Goal: Task Accomplishment & Management: Manage account settings

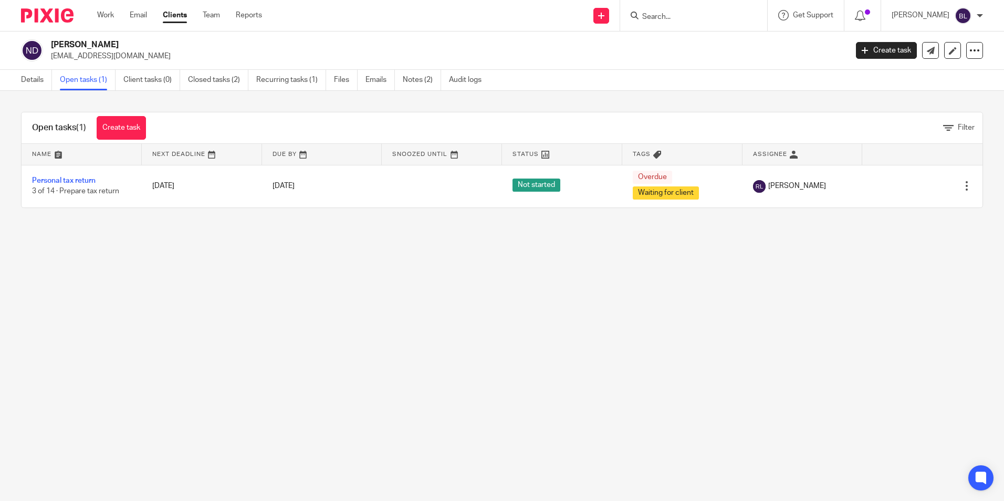
click at [704, 8] on div at bounding box center [693, 15] width 147 height 31
click at [701, 13] on input "Search" at bounding box center [688, 17] width 95 height 9
type input "tyn"
click at [702, 39] on link at bounding box center [728, 45] width 178 height 24
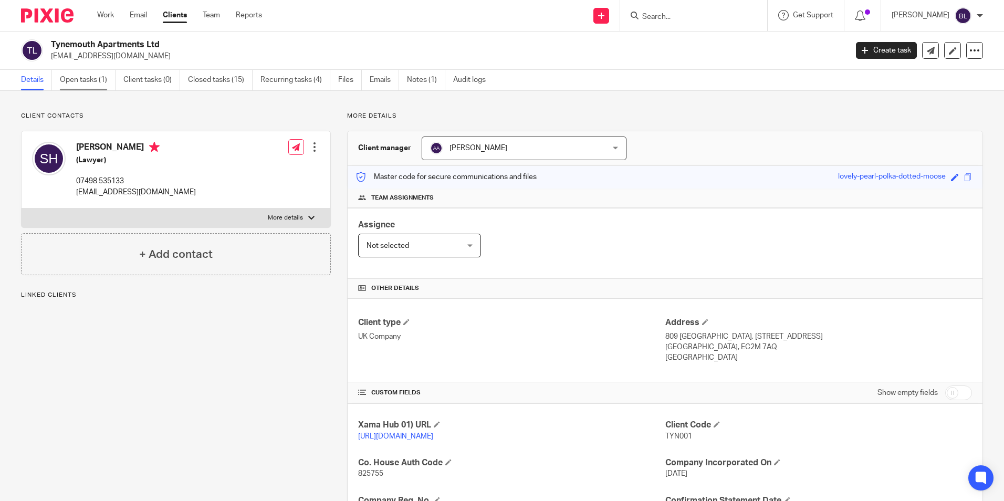
click at [80, 84] on link "Open tasks (1)" at bounding box center [88, 80] width 56 height 20
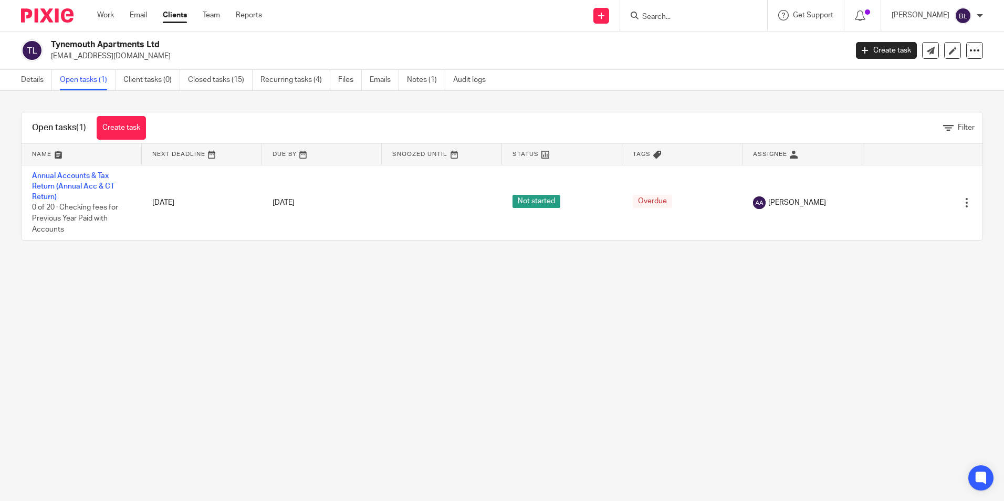
click at [700, 15] on input "Search" at bounding box center [688, 17] width 95 height 9
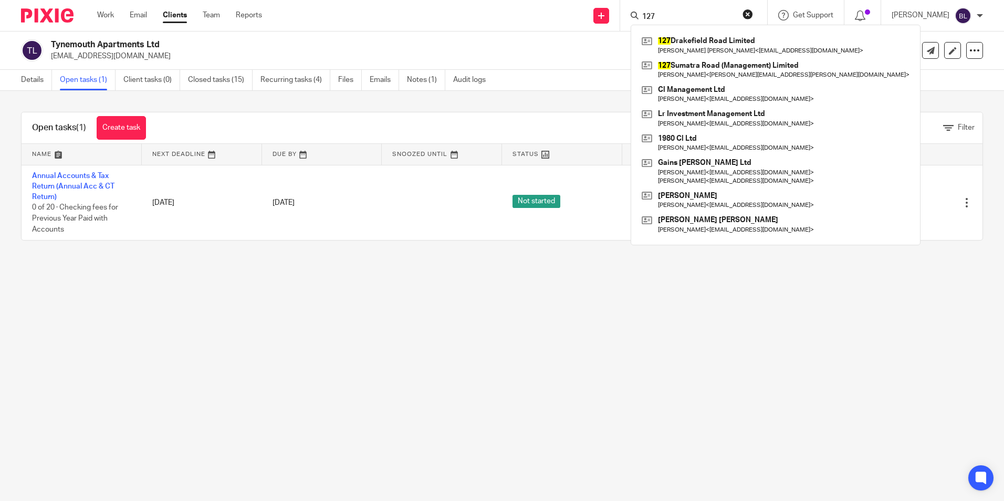
drag, startPoint x: 674, startPoint y: 14, endPoint x: 658, endPoint y: 17, distance: 17.1
click at [658, 17] on input "127" at bounding box center [688, 17] width 95 height 9
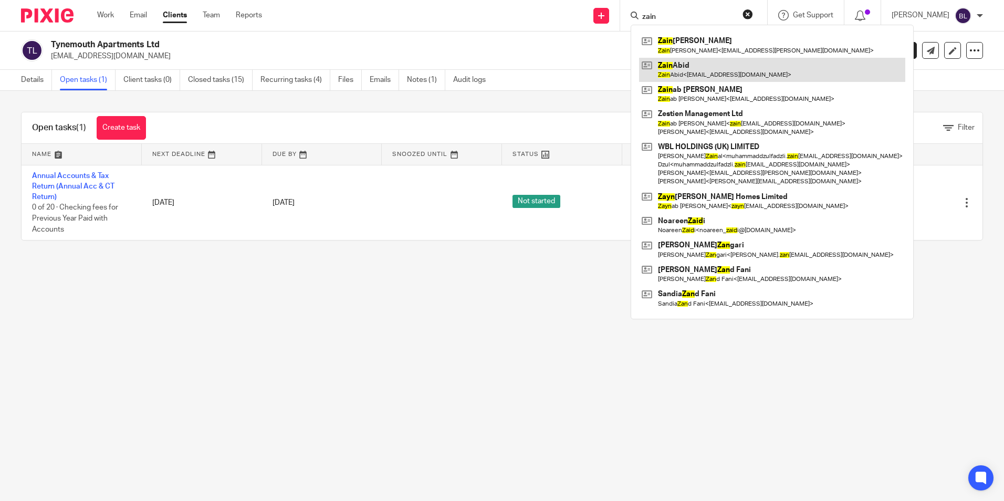
type input "zain"
click at [709, 59] on link at bounding box center [772, 70] width 266 height 24
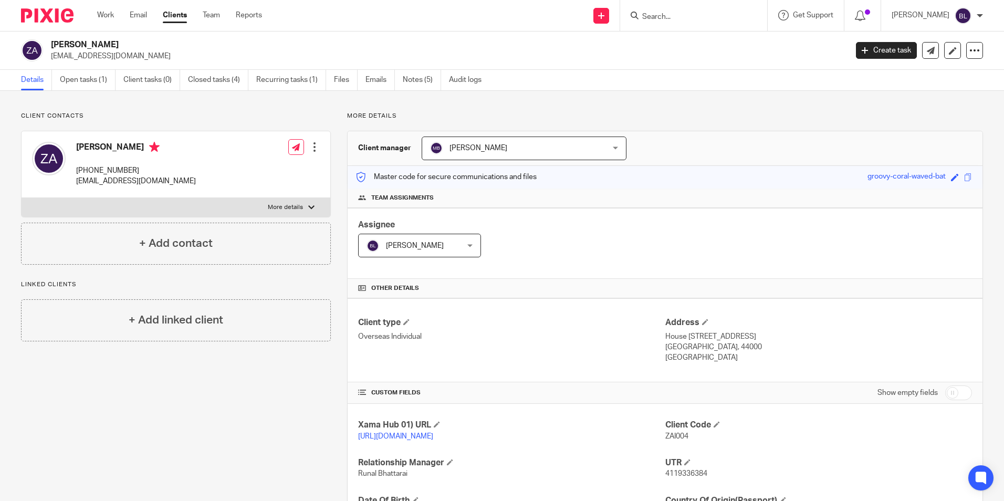
click at [731, 7] on div at bounding box center [693, 15] width 147 height 31
click at [682, 14] on input "Search" at bounding box center [688, 17] width 95 height 9
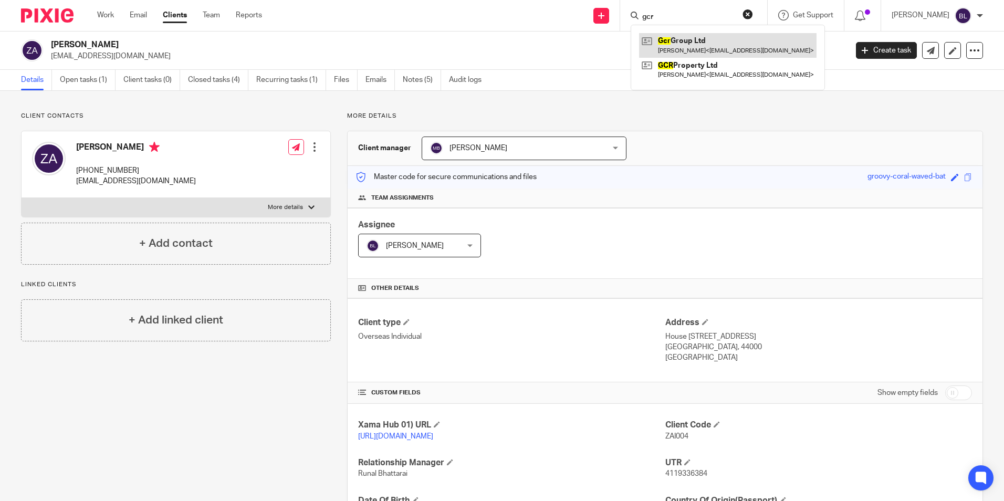
type input "gcr"
click at [704, 45] on link at bounding box center [728, 45] width 178 height 24
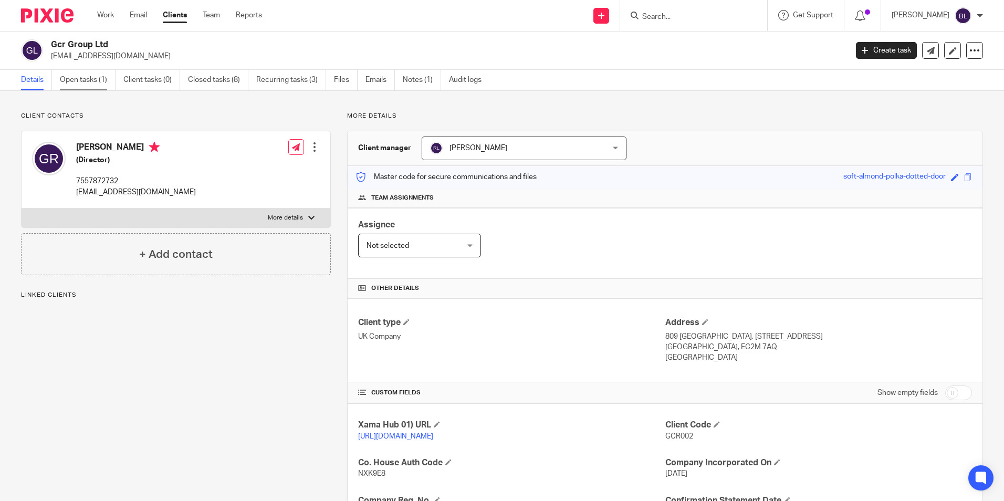
click at [86, 75] on link "Open tasks (1)" at bounding box center [88, 80] width 56 height 20
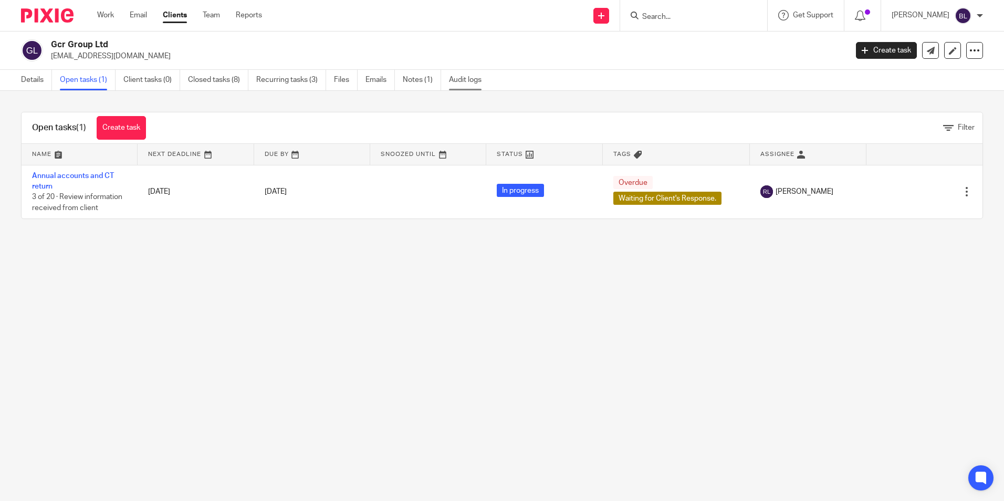
click at [467, 80] on link "Audit logs" at bounding box center [469, 80] width 40 height 20
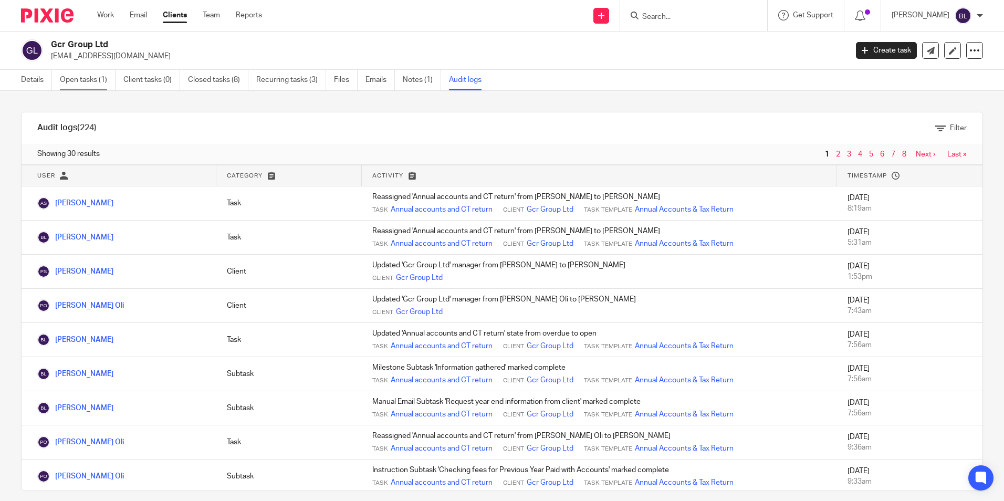
click at [81, 79] on link "Open tasks (1)" at bounding box center [88, 80] width 56 height 20
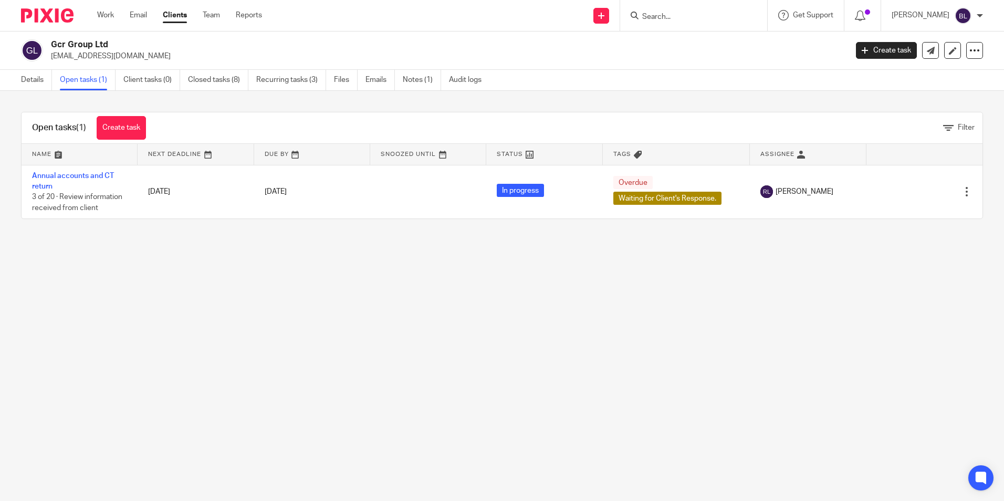
click at [714, 16] on input "Search" at bounding box center [688, 17] width 95 height 9
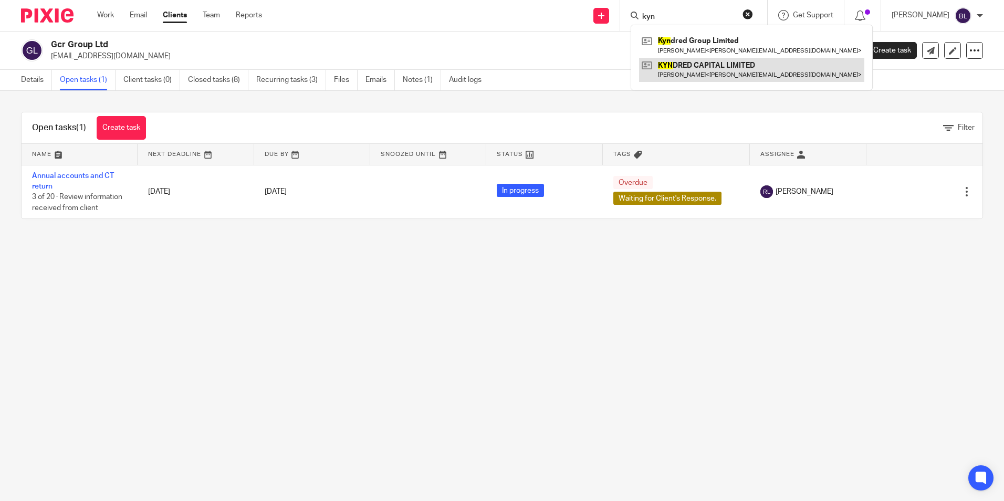
type input "kyn"
click at [701, 69] on link at bounding box center [751, 70] width 225 height 24
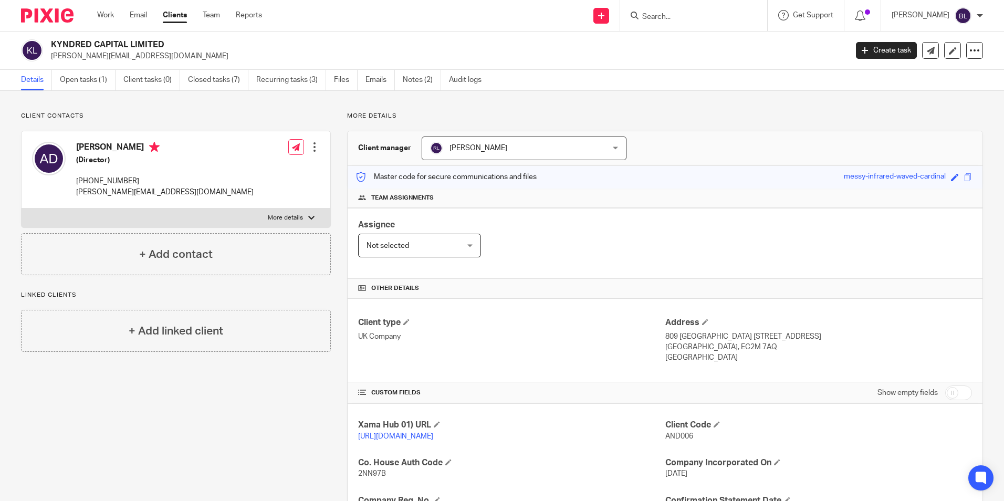
click at [700, 19] on input "Search" at bounding box center [688, 17] width 95 height 9
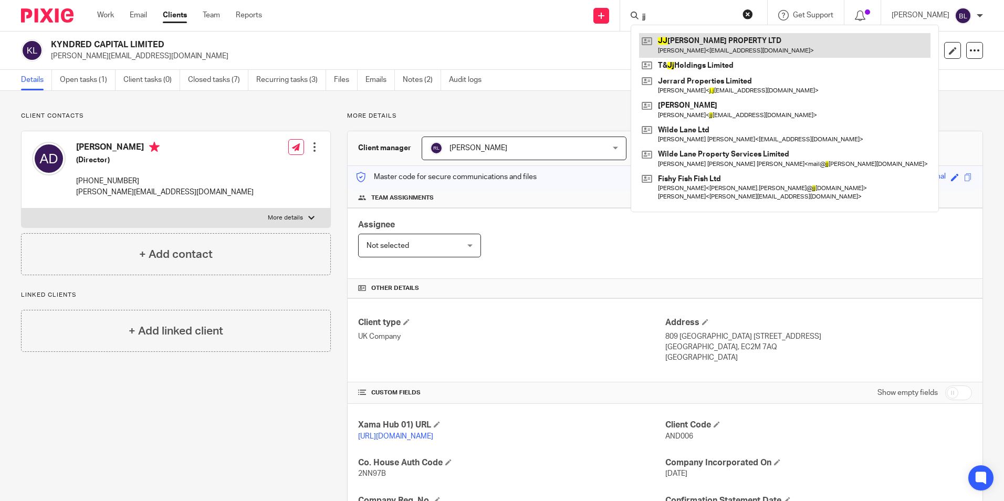
type input "jj"
click at [698, 46] on link at bounding box center [784, 45] width 291 height 24
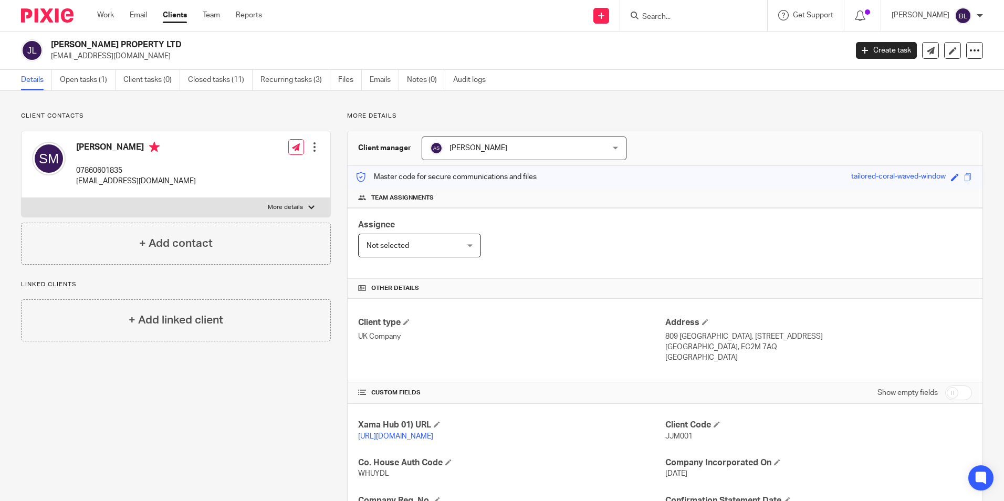
click at [692, 17] on input "Search" at bounding box center [688, 17] width 95 height 9
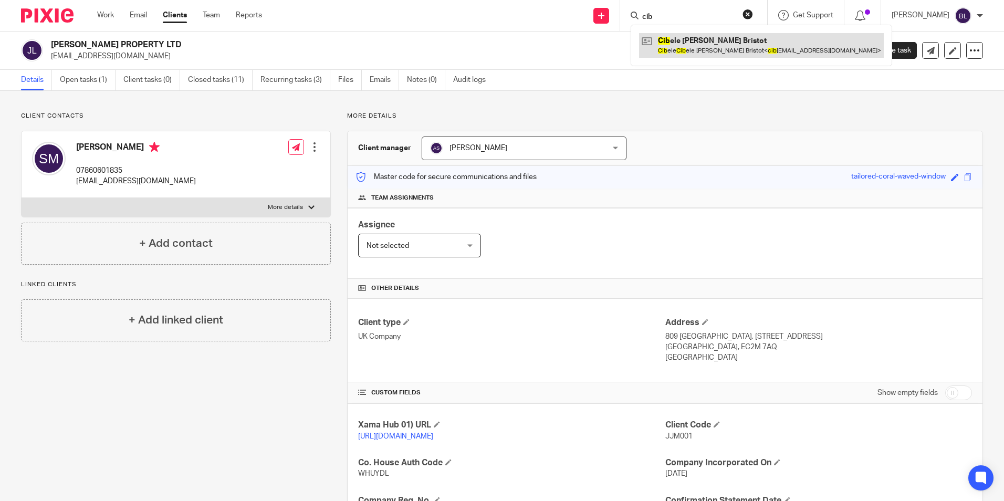
type input "cib"
click at [727, 38] on link at bounding box center [761, 45] width 245 height 24
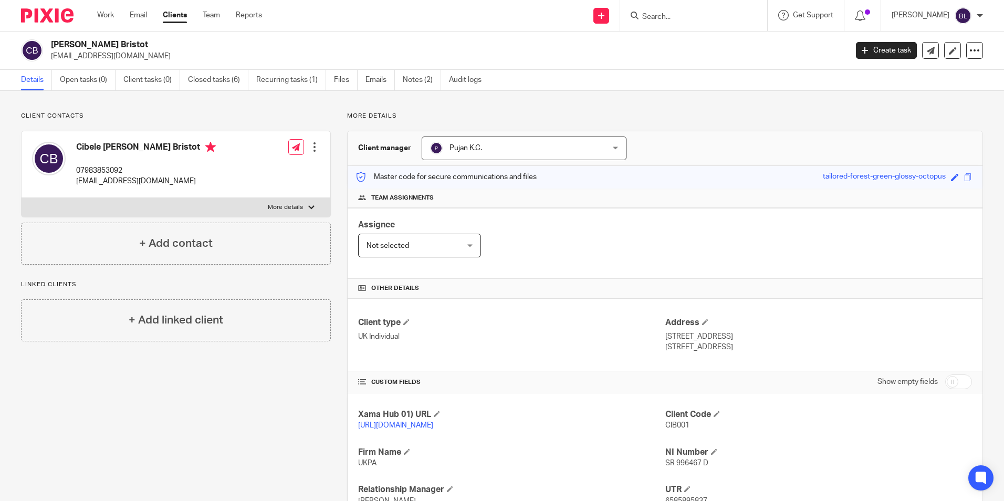
click at [662, 20] on input "Search" at bounding box center [688, 17] width 95 height 9
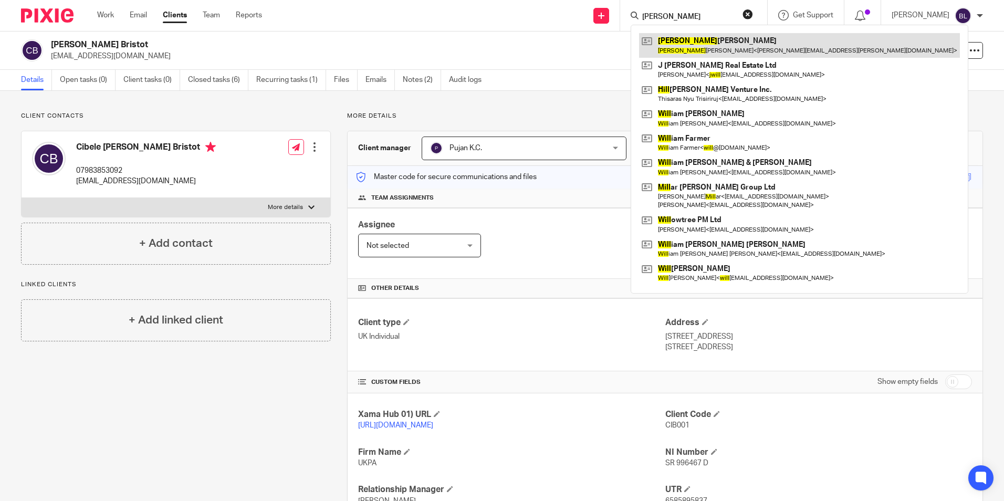
type input "jill"
click at [721, 35] on link at bounding box center [799, 45] width 321 height 24
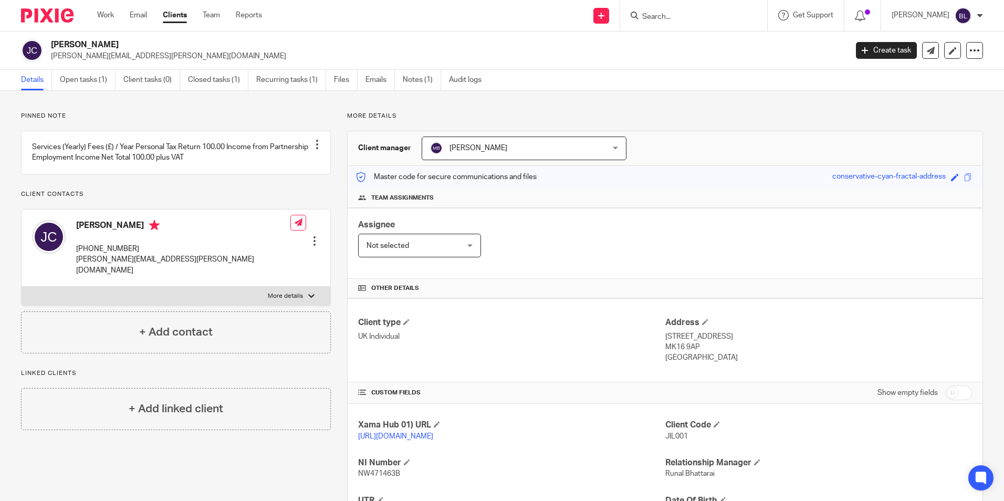
click at [695, 21] on input "Search" at bounding box center [688, 17] width 95 height 9
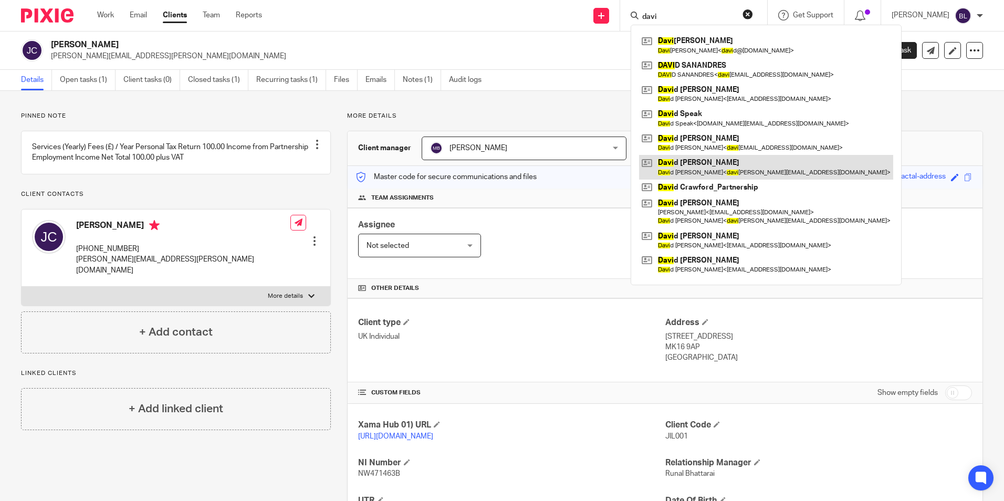
type input "davi"
click at [733, 167] on link at bounding box center [766, 167] width 254 height 24
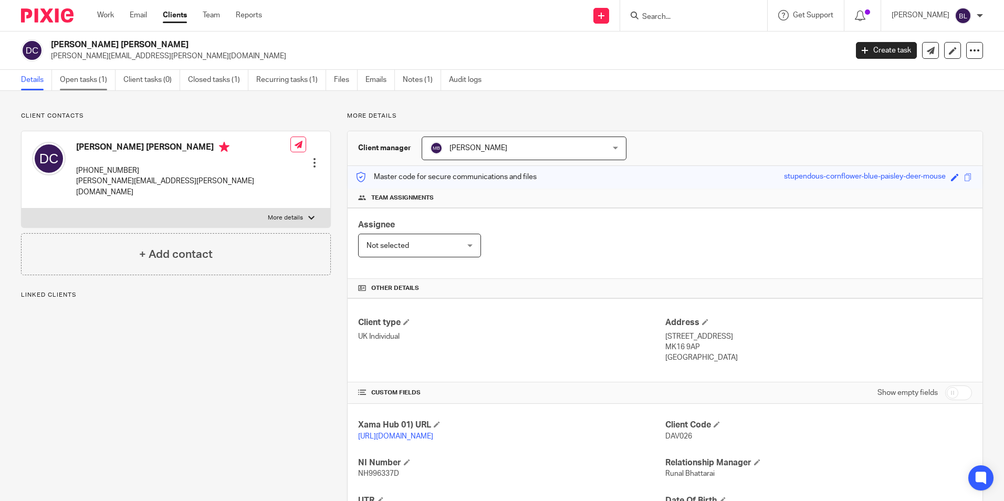
click at [88, 87] on link "Open tasks (1)" at bounding box center [88, 80] width 56 height 20
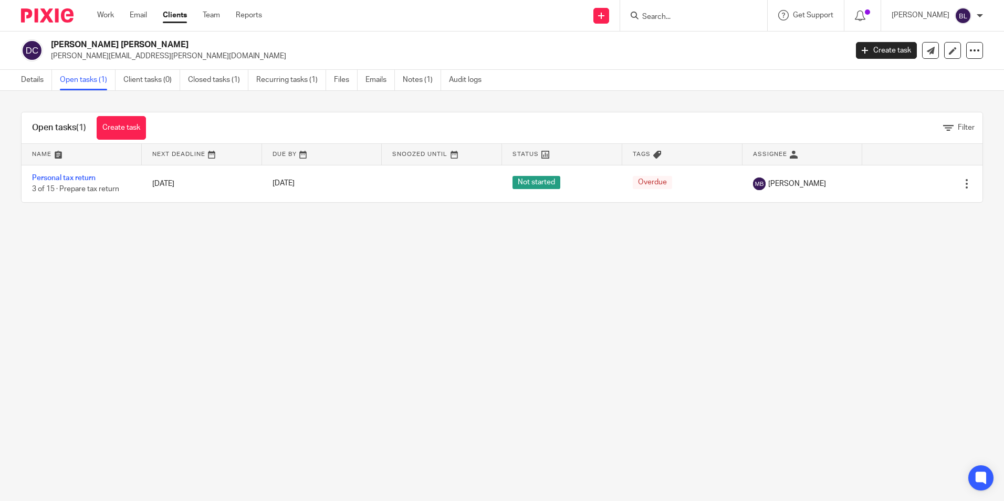
click at [702, 17] on input "Search" at bounding box center [688, 17] width 95 height 9
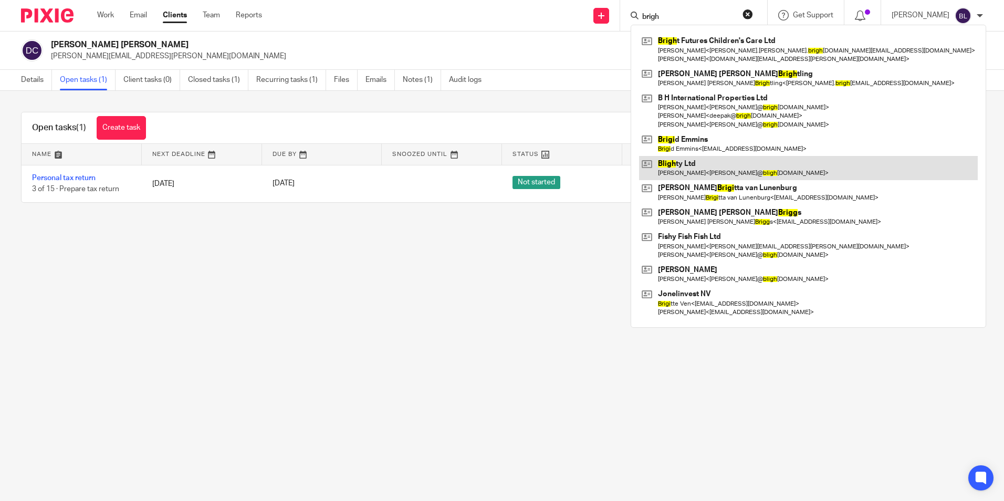
type input "brigh"
click at [695, 162] on link at bounding box center [808, 168] width 339 height 24
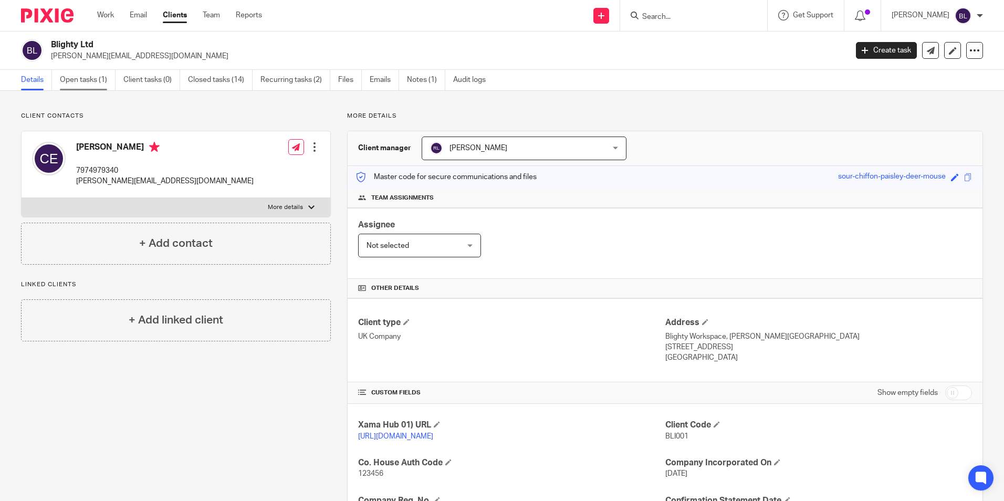
click at [94, 77] on link "Open tasks (1)" at bounding box center [88, 80] width 56 height 20
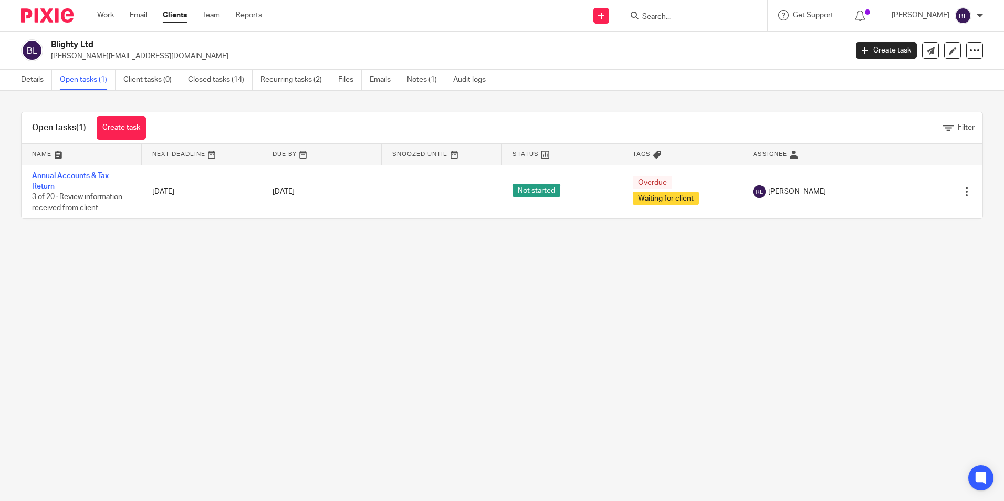
click at [703, 20] on input "Search" at bounding box center [688, 17] width 95 height 9
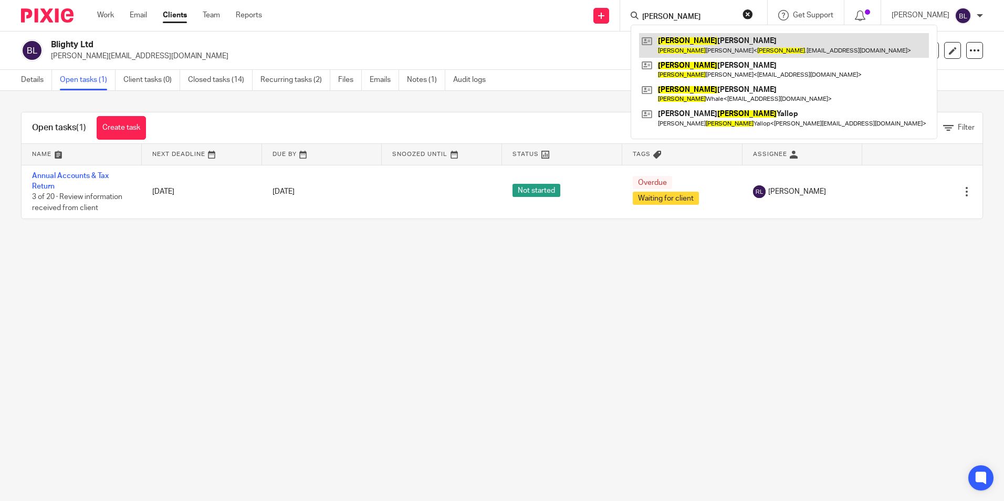
type input "amy"
click at [725, 42] on link at bounding box center [784, 45] width 290 height 24
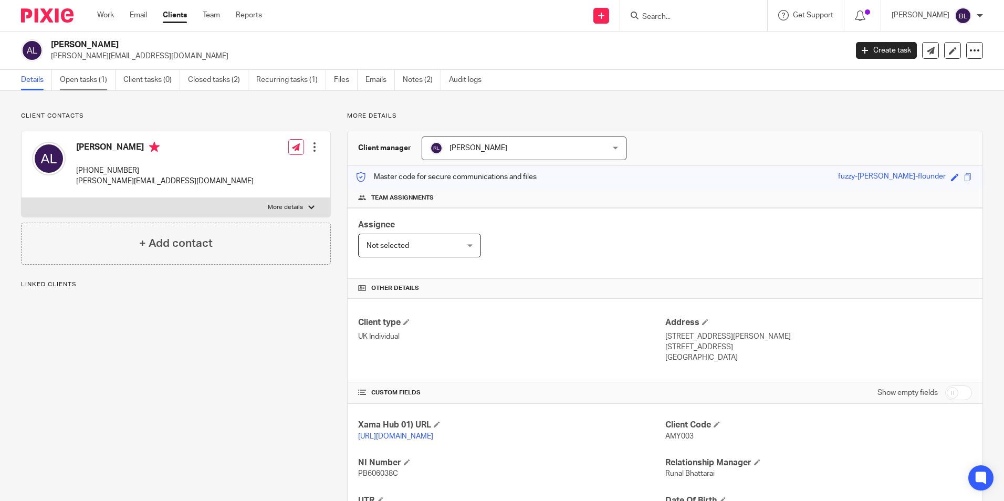
click at [89, 85] on link "Open tasks (1)" at bounding box center [88, 80] width 56 height 20
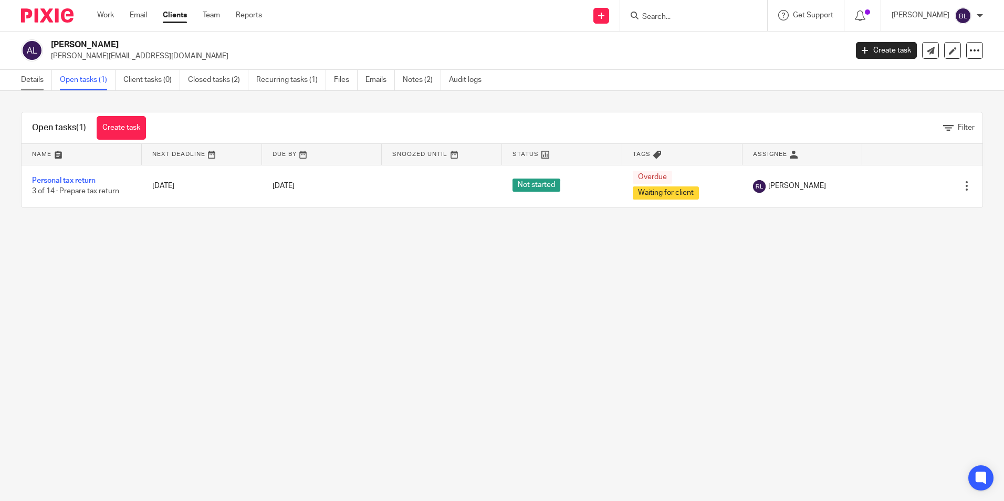
click at [37, 80] on link "Details" at bounding box center [36, 80] width 31 height 20
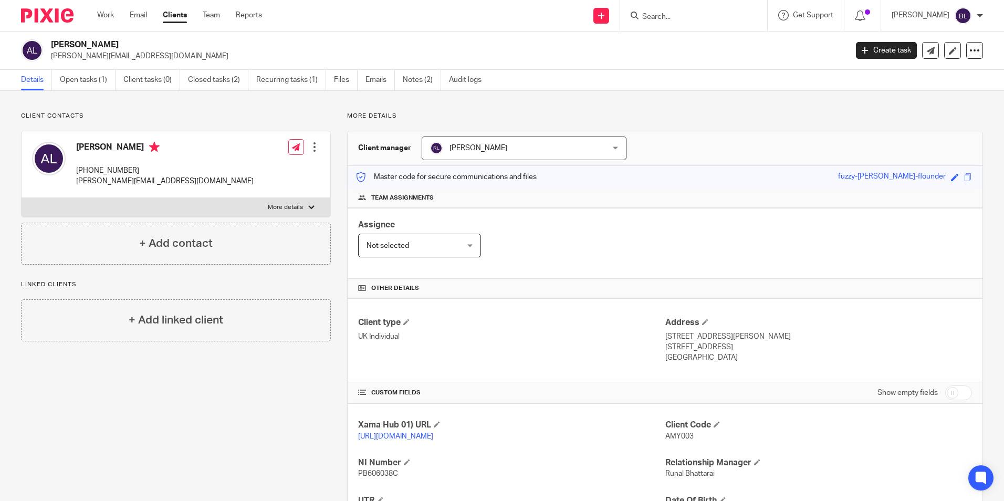
click at [702, 15] on input "Search" at bounding box center [688, 17] width 95 height 9
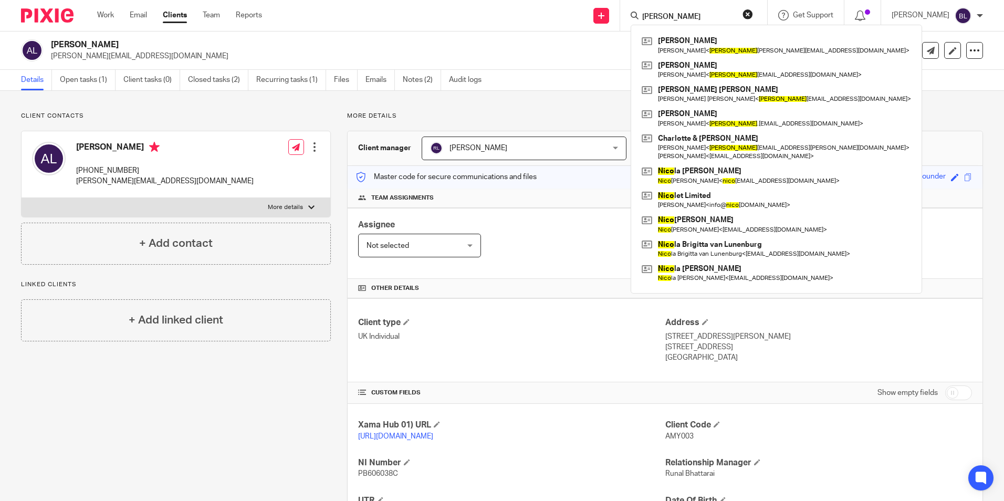
type input "nick"
drag, startPoint x: 703, startPoint y: 13, endPoint x: 632, endPoint y: 25, distance: 71.5
click at [632, 25] on div "Send new email Create task Add client nick Nicholas McDonnell Nicholas McDonnel…" at bounding box center [641, 15] width 726 height 31
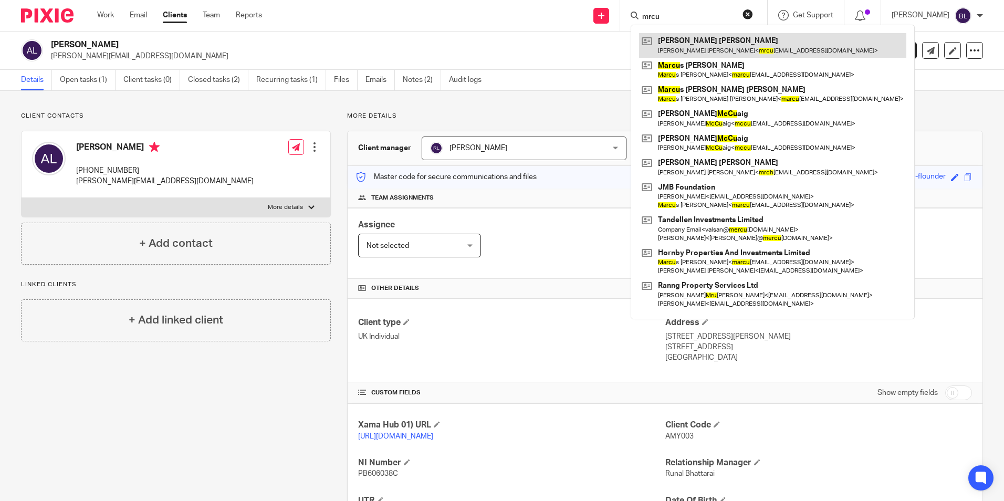
type input "mrcu"
click at [732, 45] on link at bounding box center [772, 45] width 267 height 24
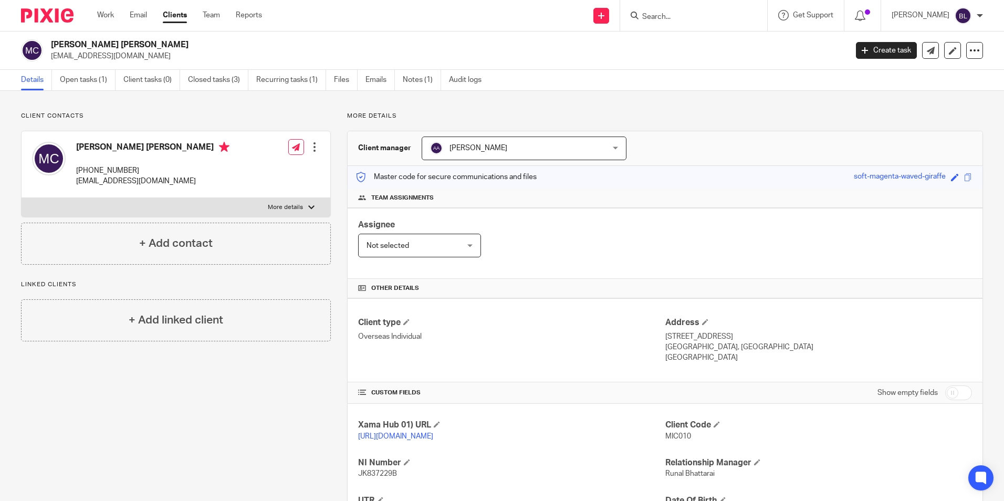
click at [700, 13] on input "Search" at bounding box center [688, 17] width 95 height 9
type input "gcr"
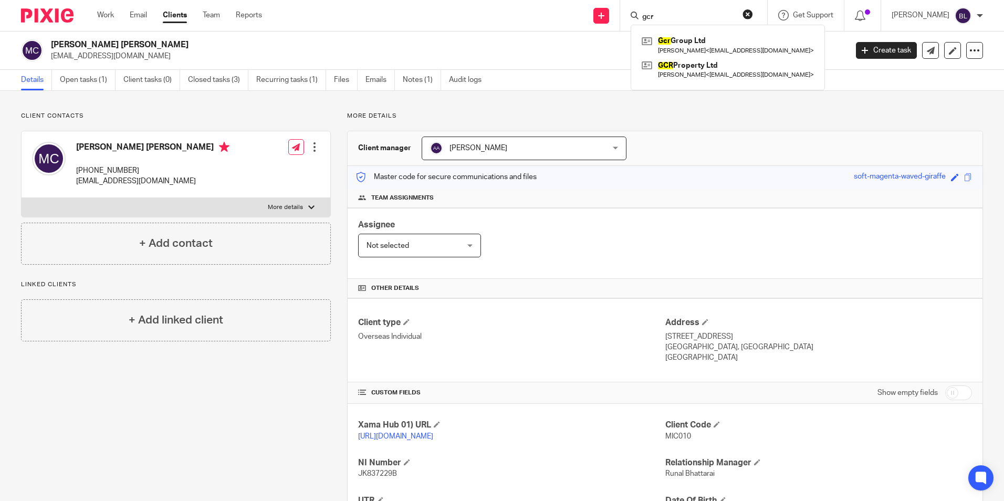
drag, startPoint x: 704, startPoint y: 13, endPoint x: 634, endPoint y: 24, distance: 71.2
click at [634, 24] on div "Send new email Create task Add client gcr Gcr Group Ltd Georgina Clare Ryan < g…" at bounding box center [641, 15] width 726 height 31
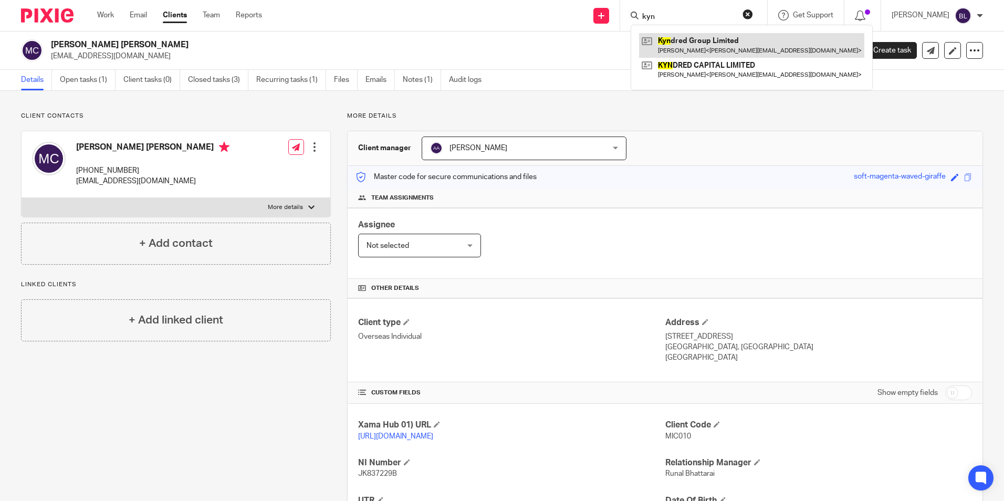
type input "kyn"
click at [695, 41] on link at bounding box center [751, 45] width 225 height 24
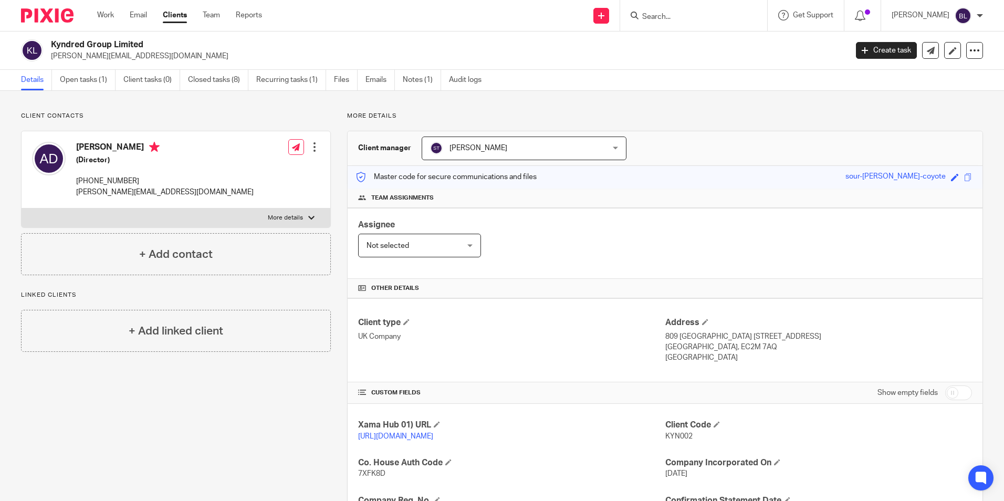
click at [707, 11] on form at bounding box center [697, 15] width 112 height 13
click at [702, 16] on input "Search" at bounding box center [688, 17] width 95 height 9
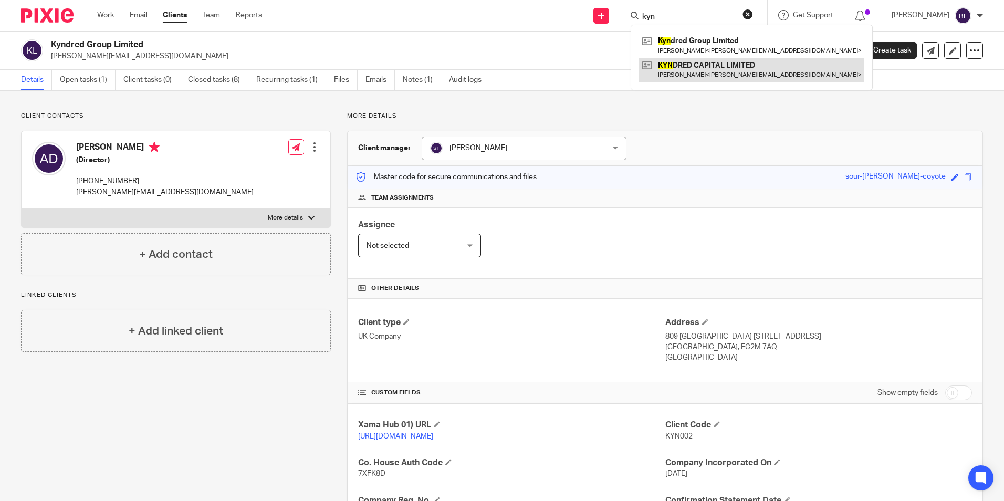
type input "kyn"
click at [701, 68] on link at bounding box center [751, 70] width 225 height 24
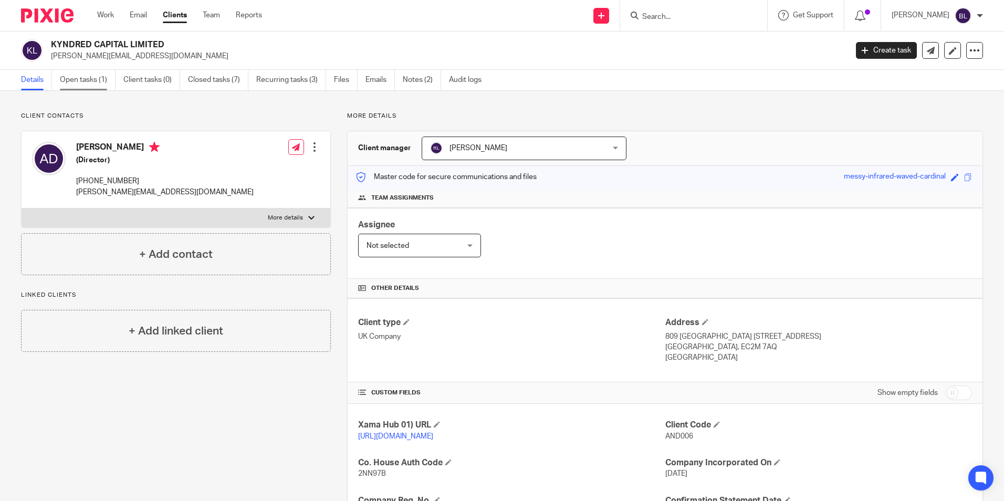
click at [99, 78] on link "Open tasks (1)" at bounding box center [88, 80] width 56 height 20
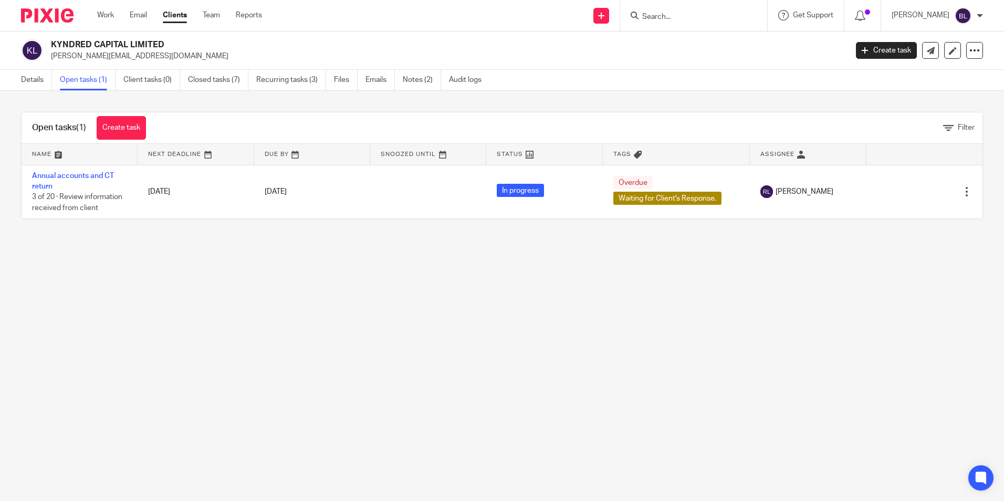
click at [706, 18] on input "Search" at bounding box center [688, 17] width 95 height 9
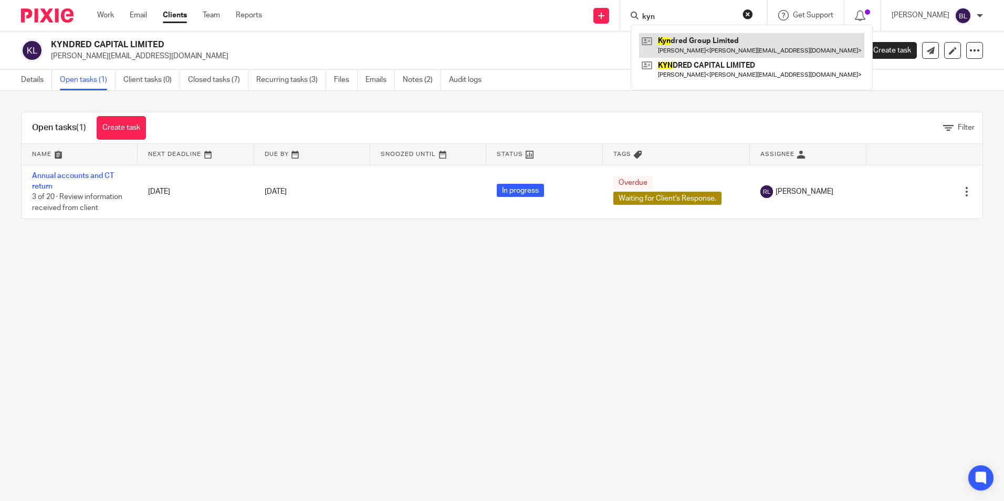
type input "kyn"
click at [708, 39] on link at bounding box center [751, 45] width 225 height 24
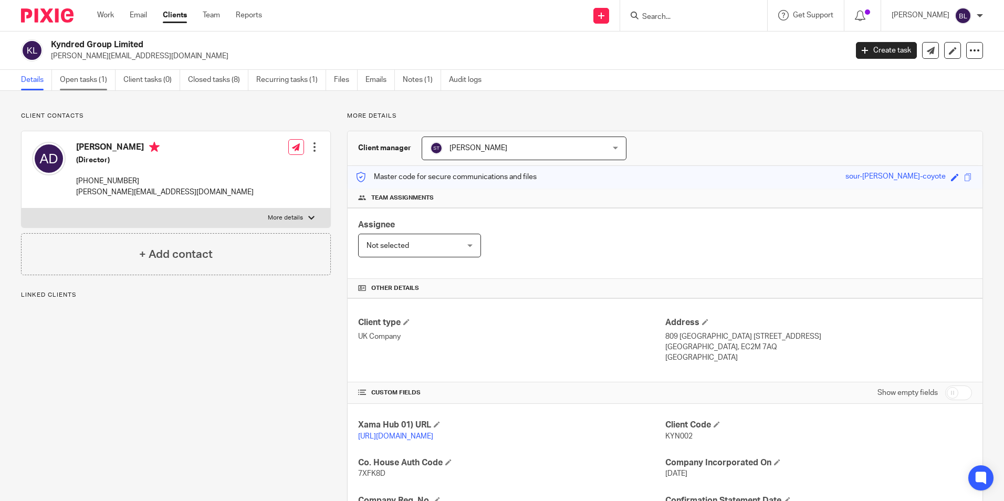
click at [84, 76] on link "Open tasks (1)" at bounding box center [88, 80] width 56 height 20
